Goal: Information Seeking & Learning: Learn about a topic

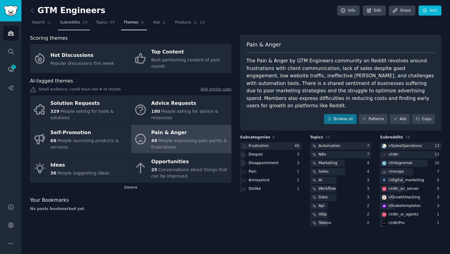
click at [70, 24] on span "Subreddits" at bounding box center [70, 23] width 20 height 6
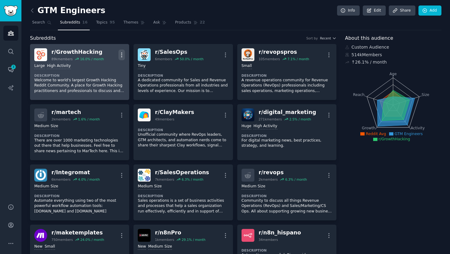
click at [122, 54] on icon "button" at bounding box center [121, 55] width 6 height 6
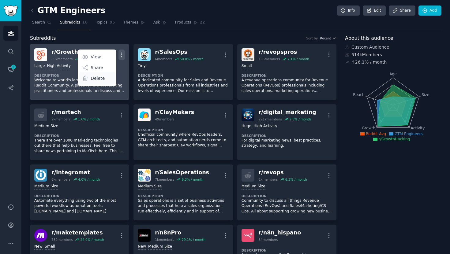
click at [111, 78] on div "Delete" at bounding box center [97, 78] width 36 height 13
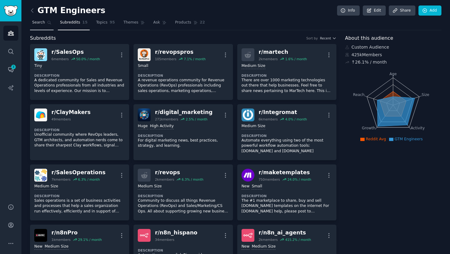
click at [35, 24] on span "Search" at bounding box center [38, 23] width 13 height 6
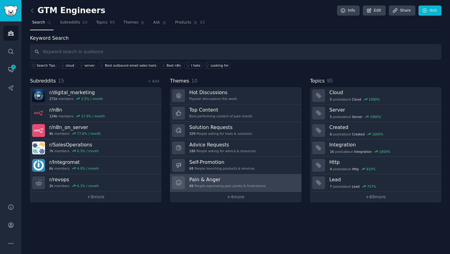
click at [231, 182] on h3 "Pain & Anger" at bounding box center [227, 180] width 76 height 6
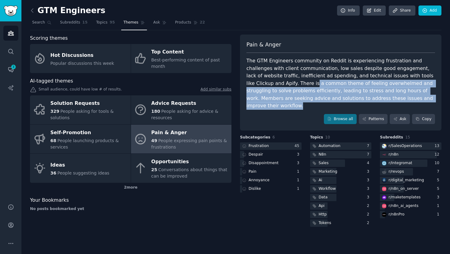
drag, startPoint x: 263, startPoint y: 83, endPoint x: 386, endPoint y: 97, distance: 123.8
click at [386, 97] on div "The GTM Engineers community on Reddit is experiencing frustration and challenge…" at bounding box center [340, 83] width 189 height 53
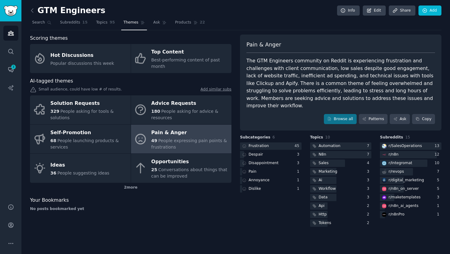
click at [386, 97] on div "The GTM Engineers community on Reddit is experiencing frustration and challenge…" at bounding box center [340, 83] width 189 height 53
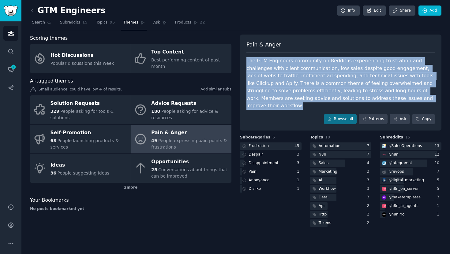
click at [394, 94] on div "The GTM Engineers community on Reddit is experiencing frustration and challenge…" at bounding box center [340, 83] width 189 height 53
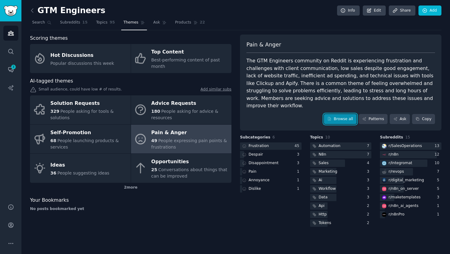
click at [348, 114] on link "Browse all" at bounding box center [340, 119] width 33 height 10
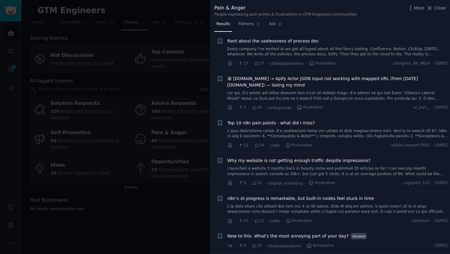
scroll to position [267, 0]
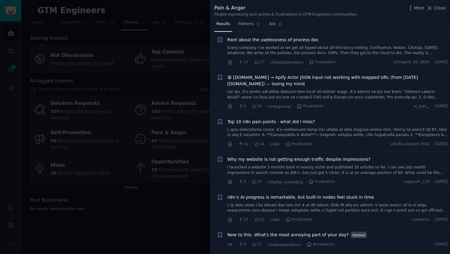
click at [300, 119] on span "Top 10 n8n pain points - what did I miss?" at bounding box center [271, 122] width 88 height 6
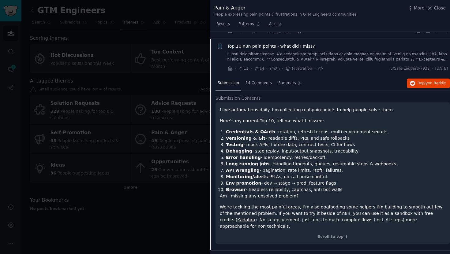
scroll to position [343, 0]
click at [424, 80] on span "Reply on Reddit" at bounding box center [432, 83] width 28 height 6
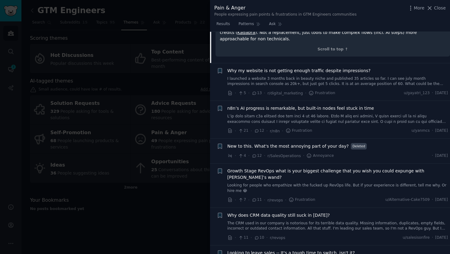
scroll to position [533, 0]
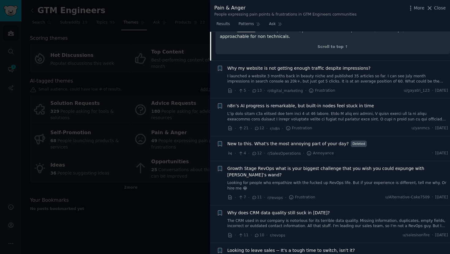
click at [293, 166] on span "Growth Stage RevOps what is your biggest challenge that you wish you could expu…" at bounding box center [337, 172] width 221 height 13
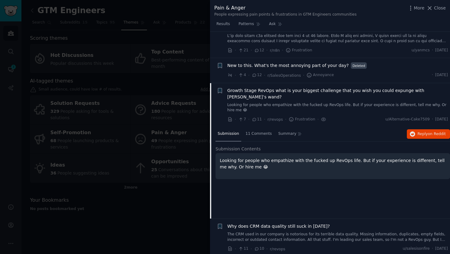
scroll to position [436, 0]
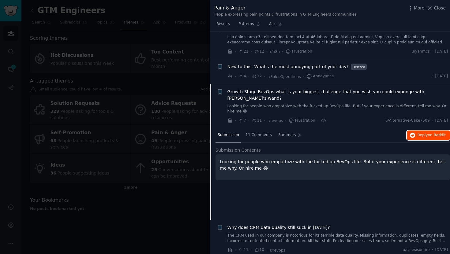
click at [412, 133] on icon "button" at bounding box center [413, 136] width 6 height 6
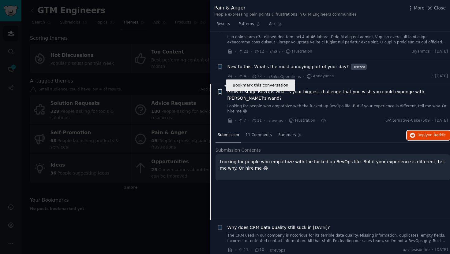
click at [219, 89] on icon "button" at bounding box center [220, 91] width 4 height 5
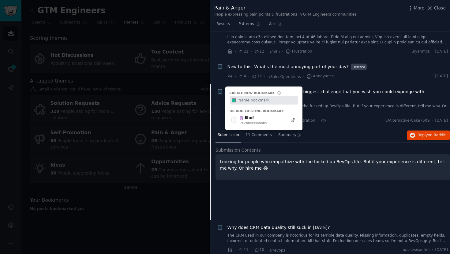
click at [259, 96] on input "text" at bounding box center [267, 100] width 61 height 9
type input "VibeTM"
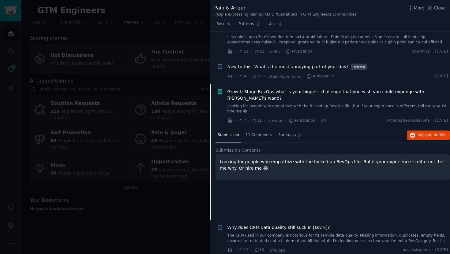
click at [319, 84] on li "Bookmark this conversation Growth Stage RevOps what is your biggest challenge t…" at bounding box center [330, 106] width 240 height 44
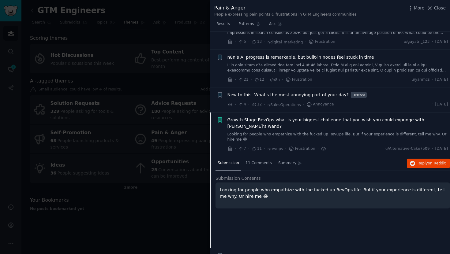
scroll to position [407, 0]
click at [274, 117] on span "Growth Stage RevOps what is your biggest challenge that you wish you could expu…" at bounding box center [337, 123] width 221 height 13
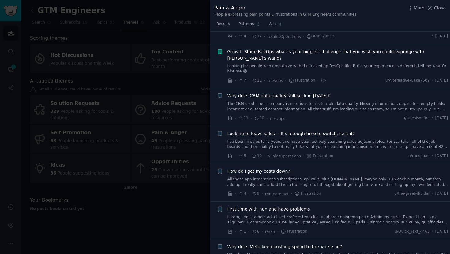
scroll to position [477, 0]
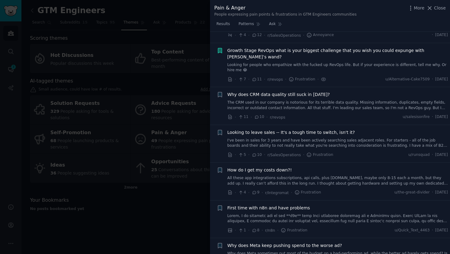
click at [282, 92] on div "Why does CRM data quality still suck in [DATE]? The CRM used in our company is …" at bounding box center [337, 101] width 221 height 19
click at [282, 92] on span "Why does CRM data quality still suck in [DATE]?" at bounding box center [278, 95] width 103 height 6
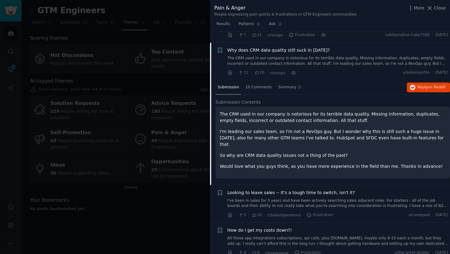
scroll to position [526, 0]
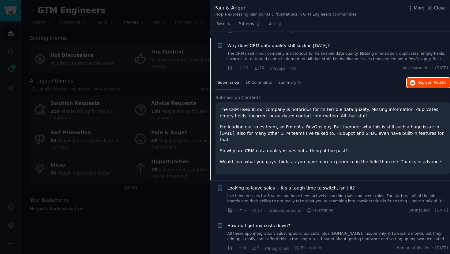
click at [418, 80] on span "Reply on Reddit" at bounding box center [432, 83] width 28 height 6
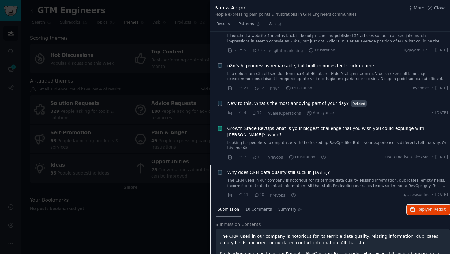
scroll to position [396, 0]
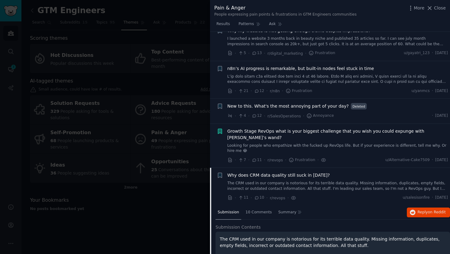
click at [266, 128] on span "Growth Stage RevOps what is your biggest challenge that you wish you could expu…" at bounding box center [337, 134] width 221 height 13
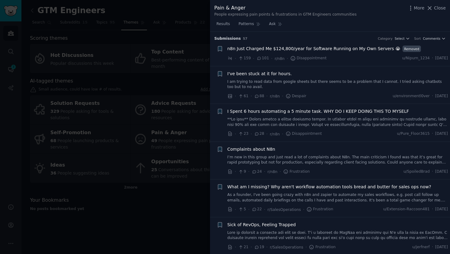
click at [276, 159] on link "I’m new in this group and just read a lot of complaints about N8n. The main cri…" at bounding box center [337, 160] width 221 height 11
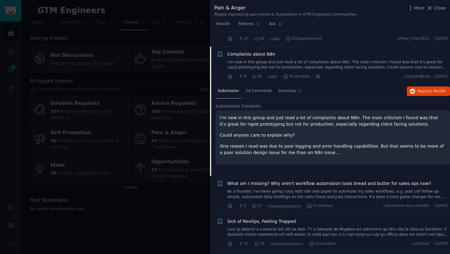
scroll to position [110, 0]
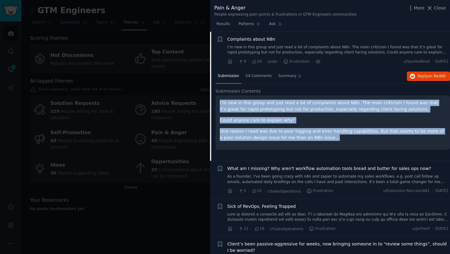
drag, startPoint x: 323, startPoint y: 141, endPoint x: 316, endPoint y: 97, distance: 44.0
click at [316, 97] on div "I’m new in this group and just read a lot of complaints about N8n. The main cri…" at bounding box center [333, 123] width 234 height 54
click at [325, 122] on p "Could anyone care to explain why?" at bounding box center [333, 120] width 226 height 6
drag, startPoint x: 327, startPoint y: 143, endPoint x: 327, endPoint y: 96, distance: 46.2
click at [327, 96] on div "I’m new in this group and just read a lot of complaints about N8n. The main cri…" at bounding box center [333, 123] width 234 height 54
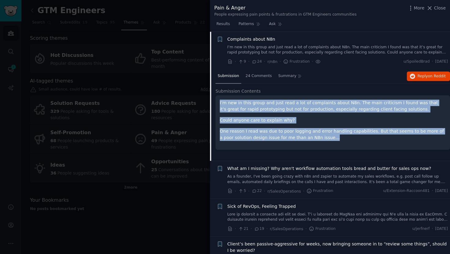
click at [329, 116] on div "I’m new in this group and just read a lot of complaints about N8n. The main cri…" at bounding box center [333, 120] width 226 height 41
